Goal: Find specific page/section

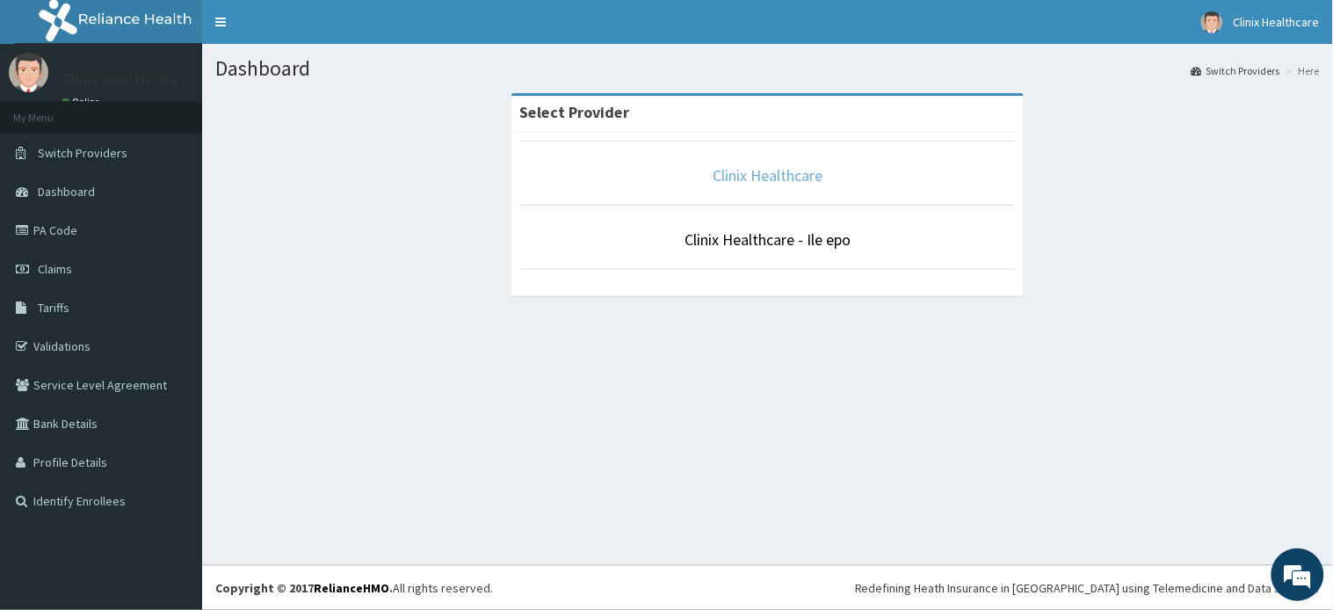
click at [787, 182] on link "Clinix Healthcare" at bounding box center [768, 175] width 110 height 20
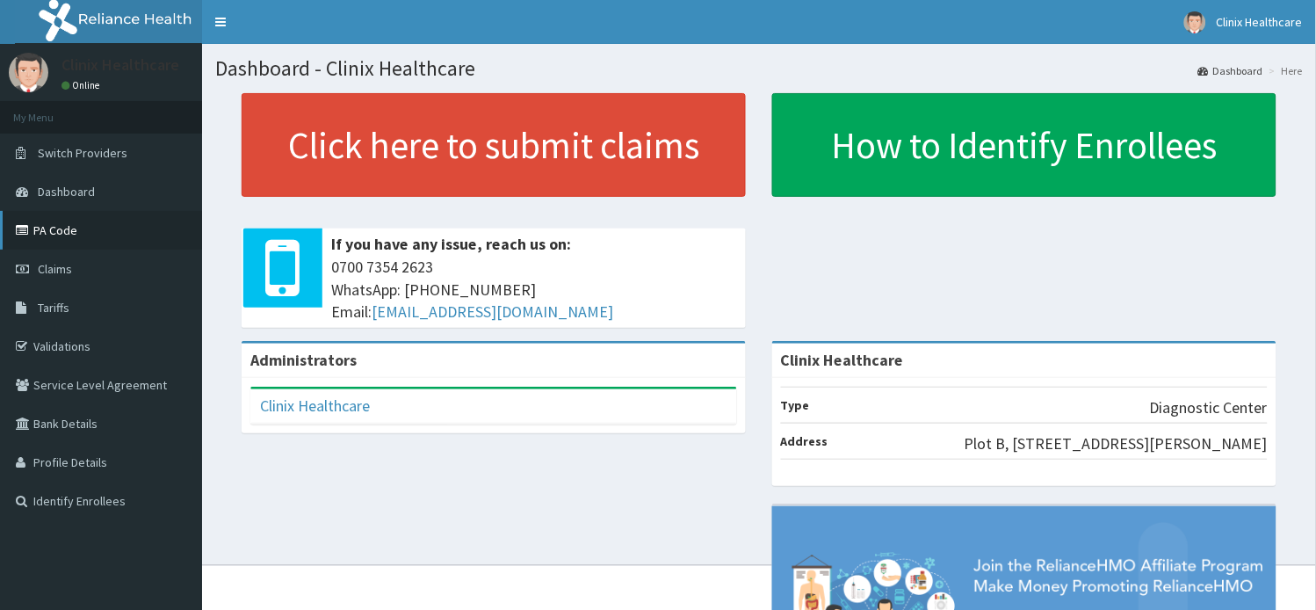
click at [63, 232] on link "PA Code" at bounding box center [101, 230] width 202 height 39
